Goal: Transaction & Acquisition: Purchase product/service

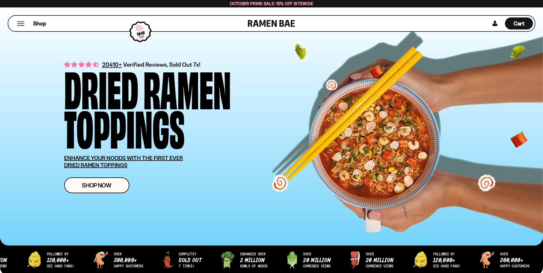
click at [103, 183] on span "Shop Now" at bounding box center [96, 185] width 29 height 6
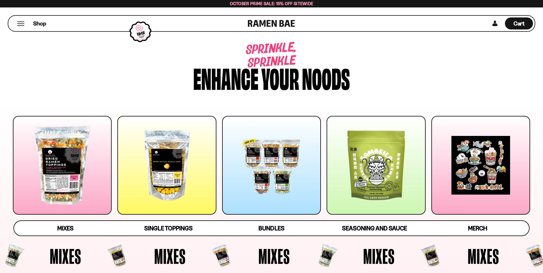
click at [382, 172] on div at bounding box center [376, 165] width 99 height 99
click at [90, 163] on div at bounding box center [62, 165] width 99 height 99
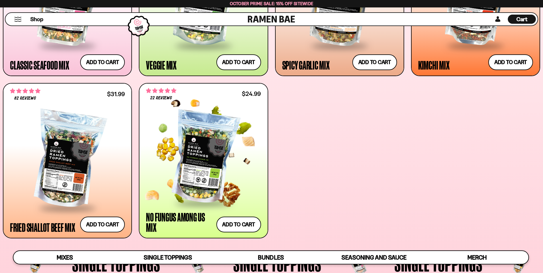
scroll to position [358, 0]
